Goal: Task Accomplishment & Management: Manage account settings

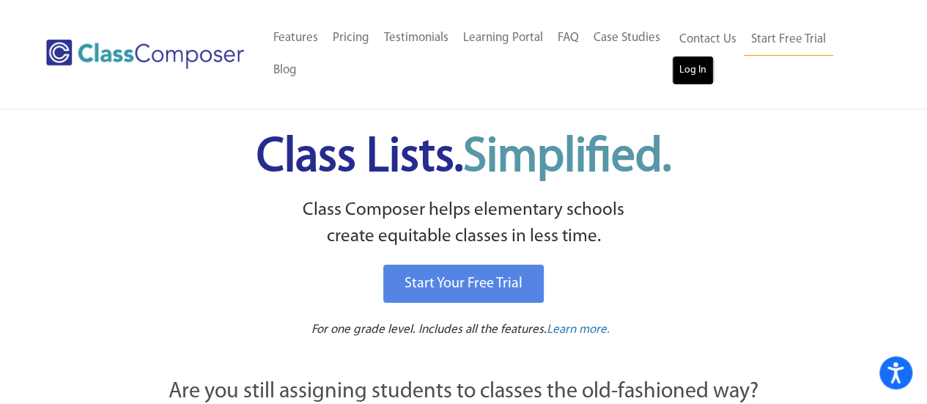
click at [691, 84] on link "Log In" at bounding box center [693, 70] width 42 height 29
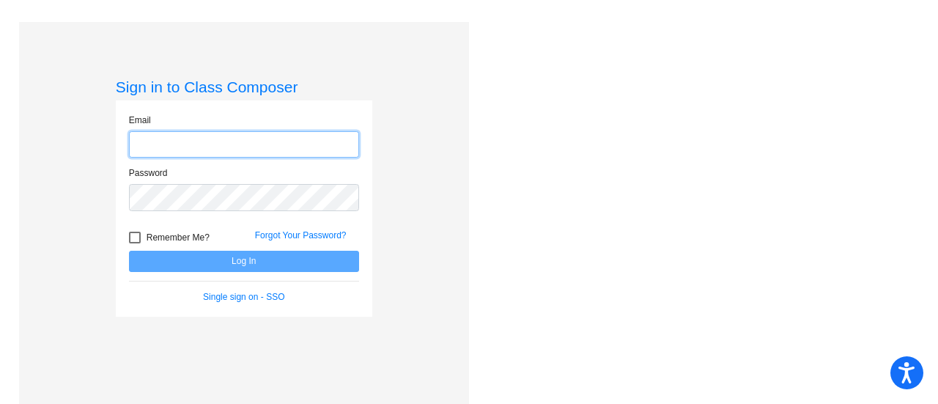
type input "[EMAIL_ADDRESS][DOMAIN_NAME]"
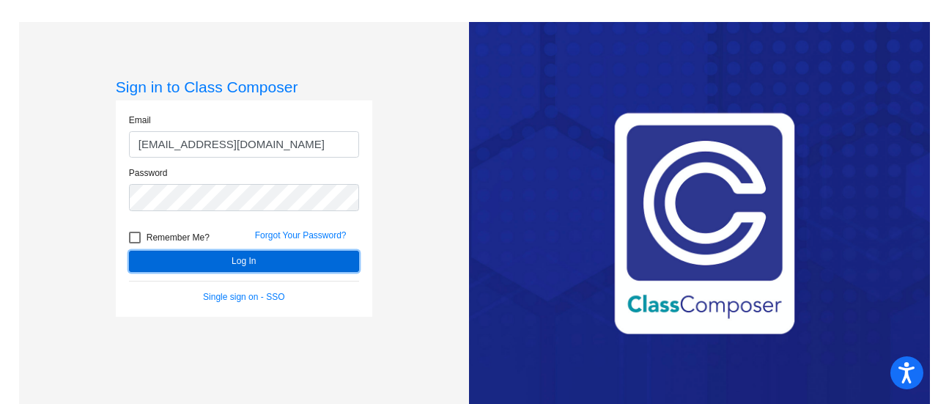
click at [201, 260] on button "Log In" at bounding box center [244, 261] width 230 height 21
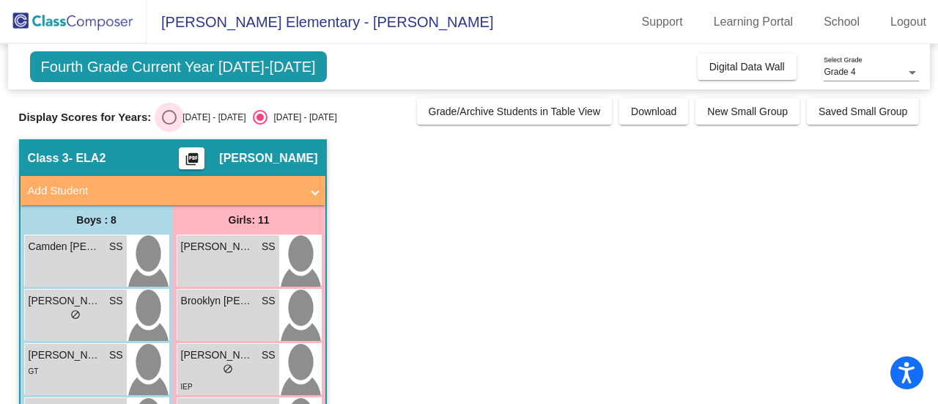
click at [172, 114] on div "Select an option" at bounding box center [169, 117] width 15 height 15
click at [169, 125] on input "[DATE] - [DATE]" at bounding box center [169, 125] width 1 height 1
radio input "true"
